Goal: Transaction & Acquisition: Purchase product/service

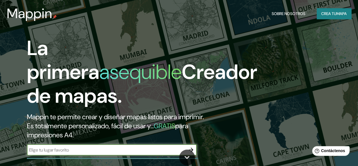
scroll to position [85, 0]
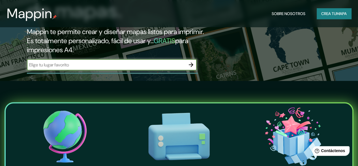
click at [189, 68] on icon "button" at bounding box center [191, 64] width 7 height 7
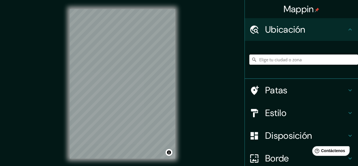
click at [288, 61] on input "Elige tu ciudad o zona" at bounding box center [303, 59] width 109 height 10
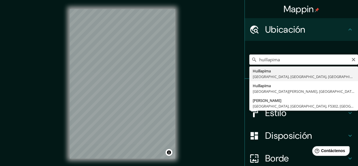
type input "Huillapima, [GEOGRAPHIC_DATA], [GEOGRAPHIC_DATA], [GEOGRAPHIC_DATA]"
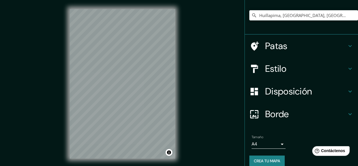
scroll to position [51, 0]
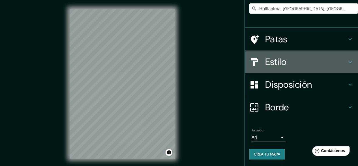
click at [347, 59] on icon at bounding box center [350, 61] width 7 height 7
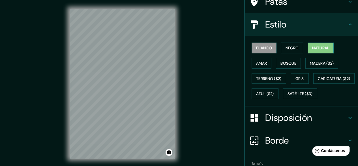
click at [308, 46] on button "Natural" at bounding box center [321, 47] width 26 height 11
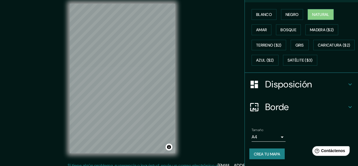
scroll to position [10, 0]
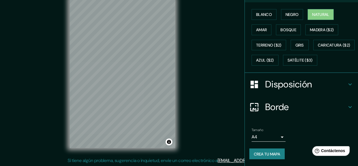
click at [348, 84] on icon at bounding box center [349, 84] width 3 height 2
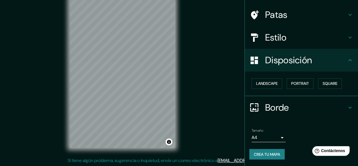
scroll to position [38, 0]
click at [294, 83] on font "Retrato" at bounding box center [292, 83] width 16 height 5
click at [289, 84] on font "Retrato" at bounding box center [292, 83] width 16 height 5
click at [322, 82] on font "Cuadrado" at bounding box center [324, 83] width 21 height 5
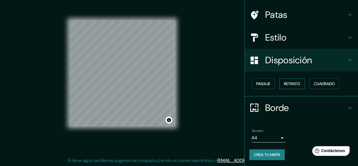
click at [290, 82] on font "Retrato" at bounding box center [292, 83] width 16 height 5
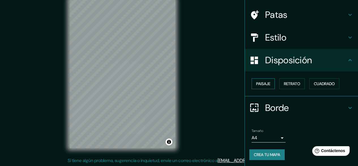
click at [264, 84] on font "Paisaje" at bounding box center [263, 83] width 14 height 5
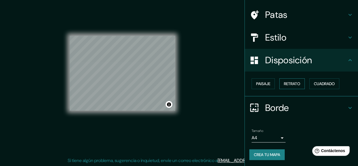
click at [291, 84] on font "Retrato" at bounding box center [292, 83] width 16 height 5
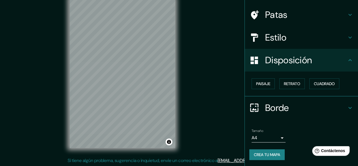
click at [341, 106] on h4 "Borde" at bounding box center [306, 107] width 82 height 11
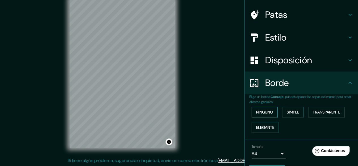
click at [262, 111] on font "Ninguno" at bounding box center [264, 111] width 17 height 5
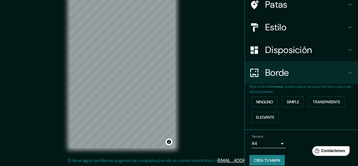
scroll to position [54, 0]
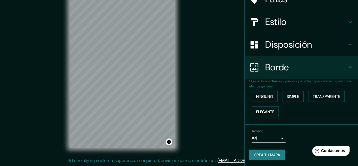
click at [258, 152] on font "Crea tu mapa" at bounding box center [267, 154] width 26 height 5
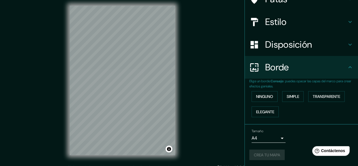
scroll to position [0, 0]
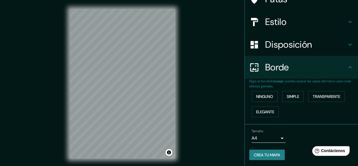
click at [208, 38] on div "Mappin Ubicación Huillapima, [GEOGRAPHIC_DATA], [GEOGRAPHIC_DATA], [GEOGRAPHIC_…" at bounding box center [179, 88] width 358 height 176
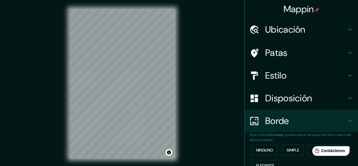
click at [294, 25] on font "Ubicación" at bounding box center [285, 29] width 40 height 12
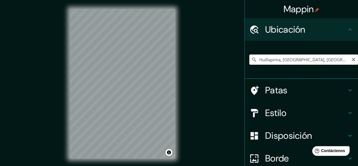
click at [286, 62] on input "Huillapima, [GEOGRAPHIC_DATA], [GEOGRAPHIC_DATA], [GEOGRAPHIC_DATA]" at bounding box center [303, 59] width 109 height 10
click at [340, 88] on h4 "Patas" at bounding box center [306, 89] width 82 height 11
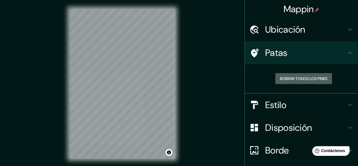
click at [307, 80] on font "Borrar todos los pines" at bounding box center [304, 78] width 48 height 5
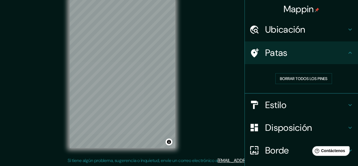
scroll to position [42, 0]
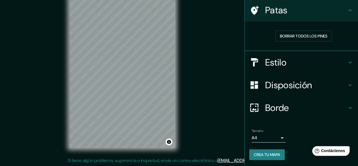
click at [347, 63] on icon at bounding box center [350, 62] width 7 height 7
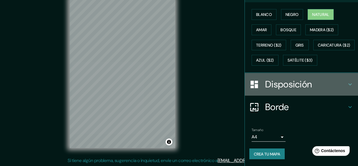
click at [347, 85] on icon at bounding box center [350, 84] width 7 height 7
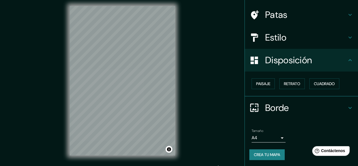
scroll to position [0, 0]
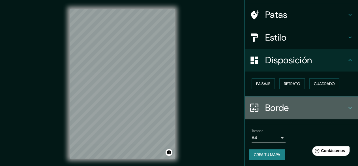
click at [347, 104] on icon at bounding box center [350, 107] width 7 height 7
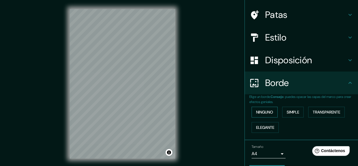
click at [263, 112] on font "Ninguno" at bounding box center [264, 111] width 17 height 5
click at [332, 112] on font "Transparente" at bounding box center [326, 111] width 27 height 5
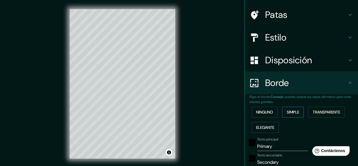
click at [289, 110] on font "Simple" at bounding box center [293, 111] width 12 height 5
click at [260, 110] on font "Ninguno" at bounding box center [264, 111] width 17 height 5
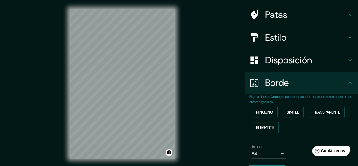
click at [340, 61] on h4 "Disposición" at bounding box center [306, 59] width 82 height 11
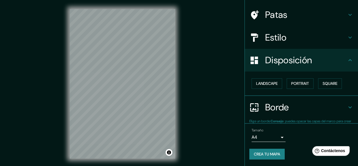
scroll to position [38, 0]
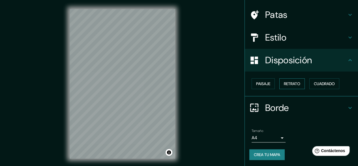
click at [298, 80] on button "Retrato" at bounding box center [291, 83] width 25 height 11
click at [324, 85] on font "Cuadrado" at bounding box center [324, 83] width 21 height 5
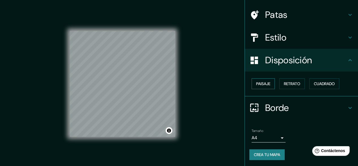
click at [264, 82] on font "Paisaje" at bounding box center [263, 83] width 14 height 5
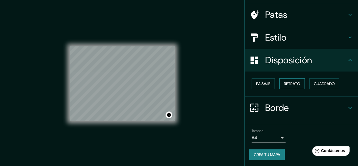
click at [288, 86] on font "Retrato" at bounding box center [292, 83] width 16 height 7
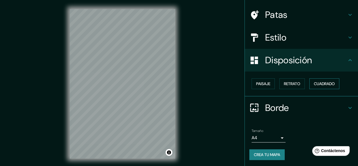
click at [314, 85] on font "Cuadrado" at bounding box center [324, 83] width 21 height 5
